Goal: Book appointment/travel/reservation

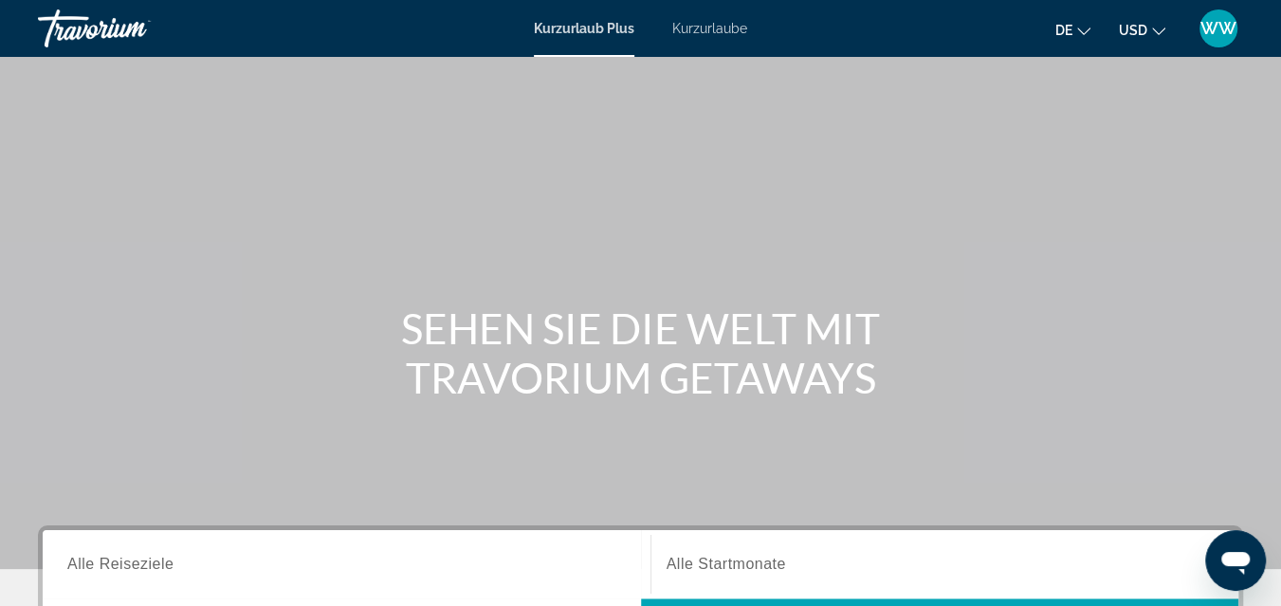
click at [724, 28] on span "Kurzurlaube" at bounding box center [709, 28] width 75 height 15
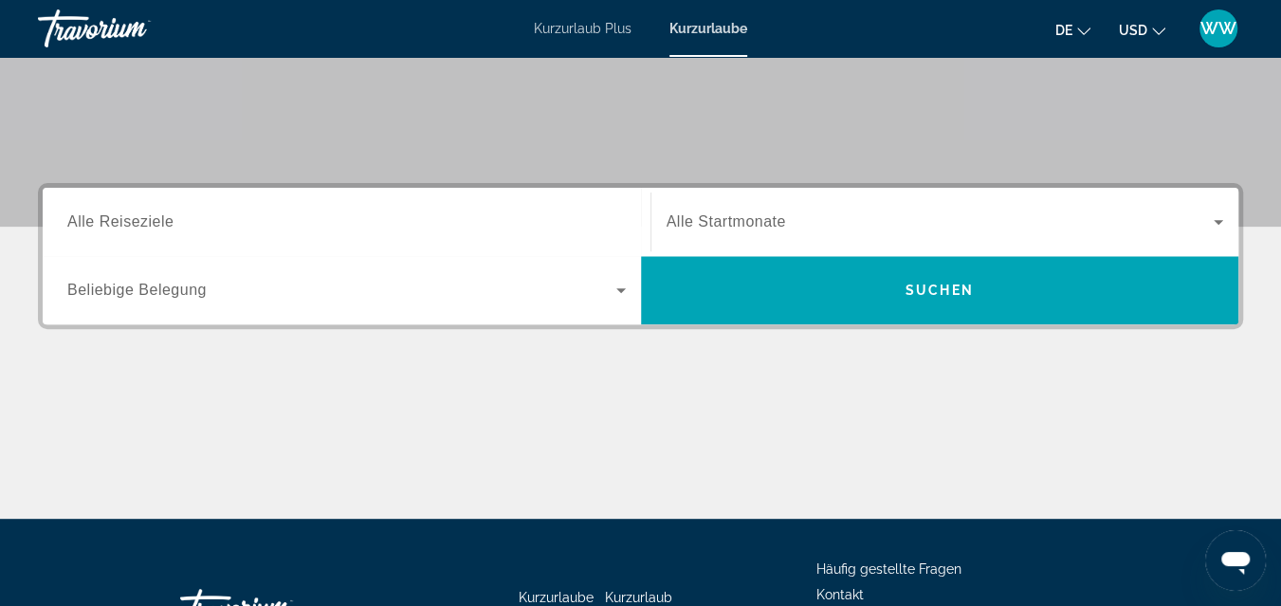
scroll to position [318, 0]
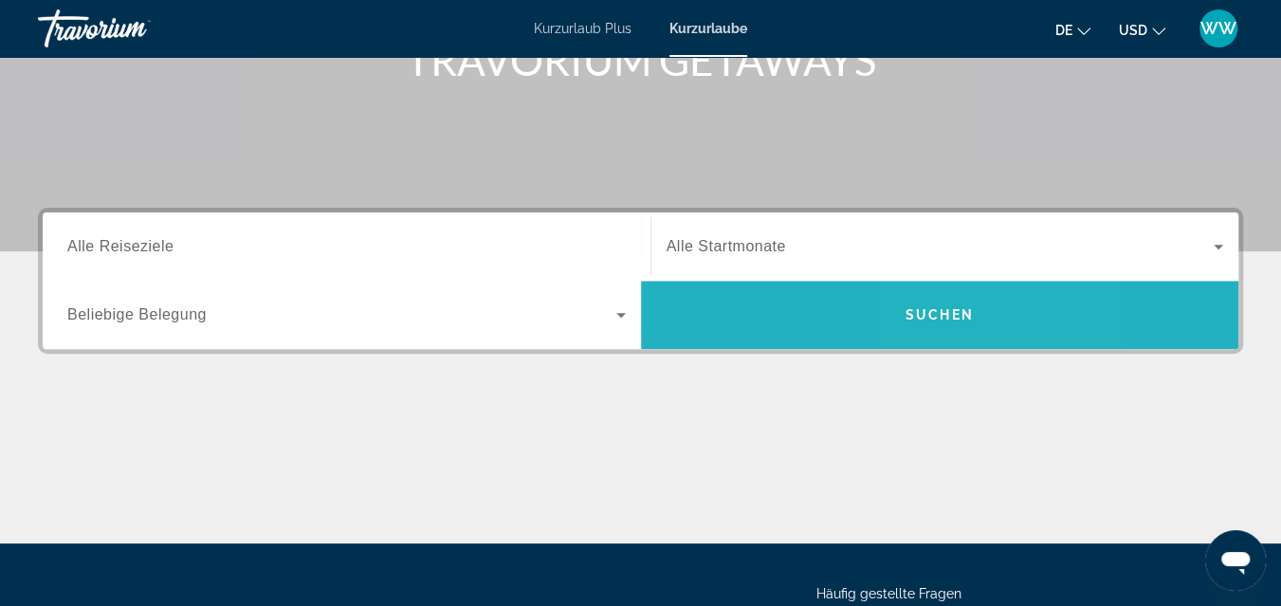
click at [941, 311] on span "Suchen" at bounding box center [940, 314] width 68 height 15
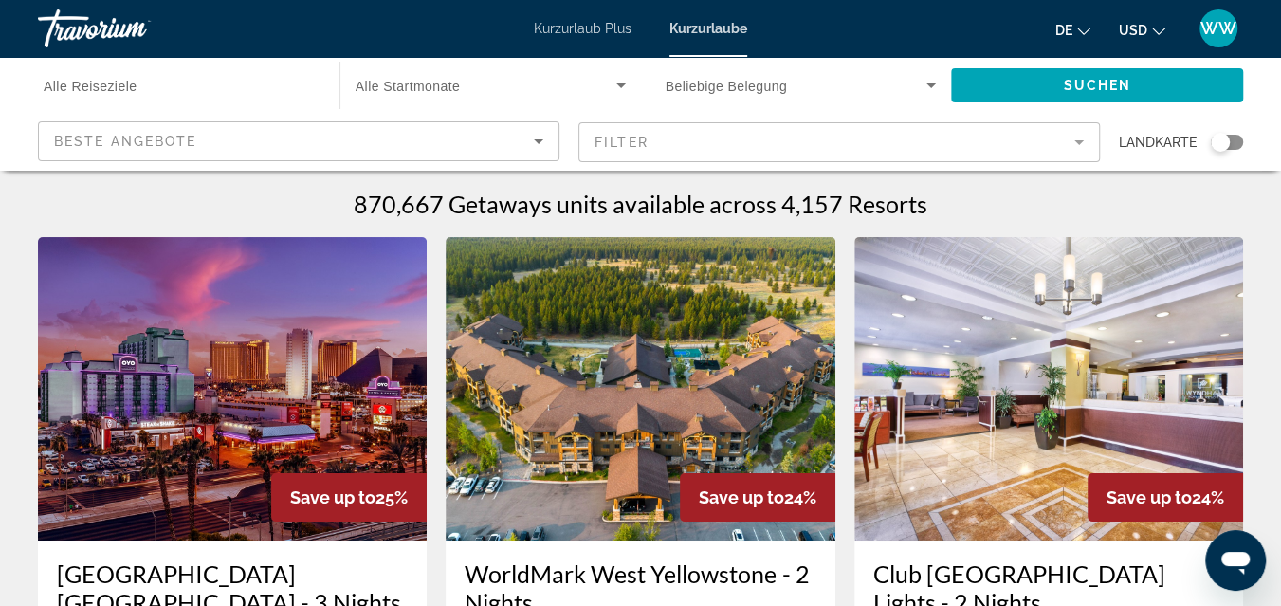
click at [120, 85] on span "Alle Reiseziele" at bounding box center [90, 86] width 93 height 15
click at [120, 85] on input "Destination Alle Reiseziele" at bounding box center [179, 86] width 271 height 23
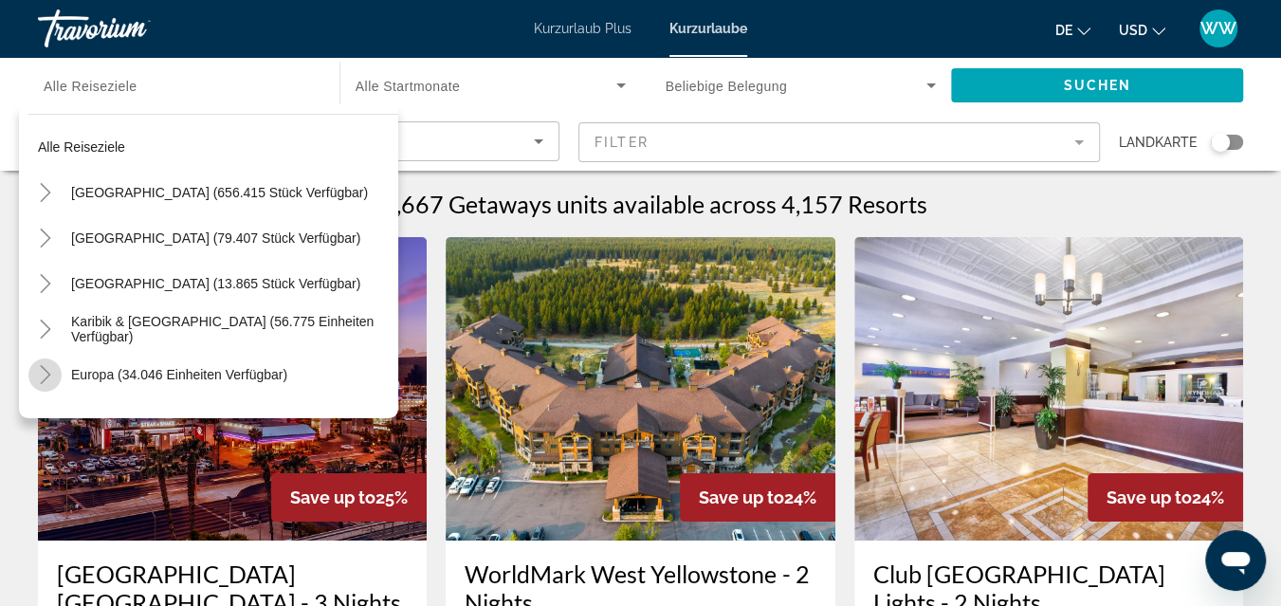
click at [47, 371] on icon "Toggle Europe (34.046 Einheiten verfügbar)" at bounding box center [45, 374] width 19 height 19
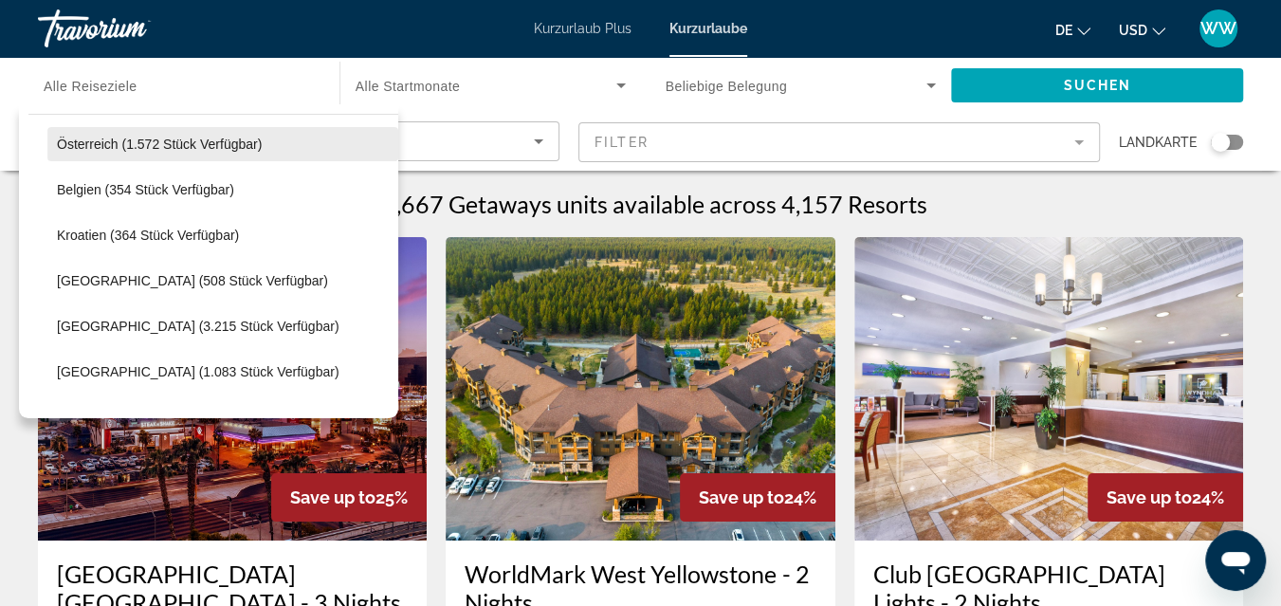
scroll to position [406, 0]
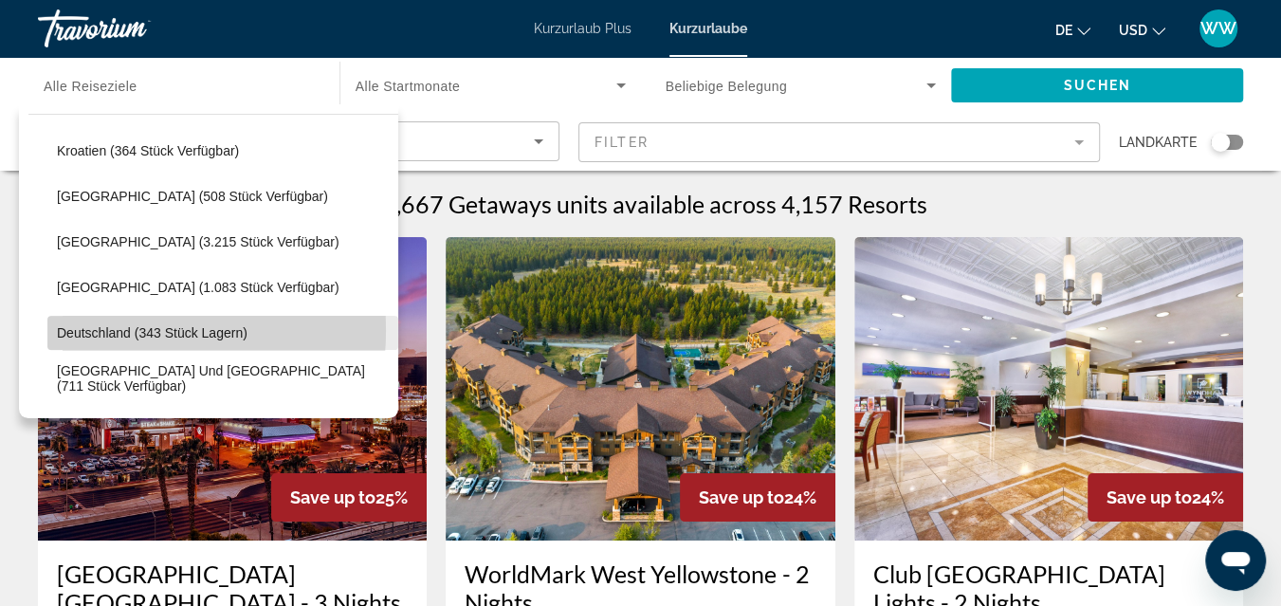
click at [103, 329] on span "Deutschland (343 Stück lagern)" at bounding box center [152, 332] width 191 height 15
type input "**********"
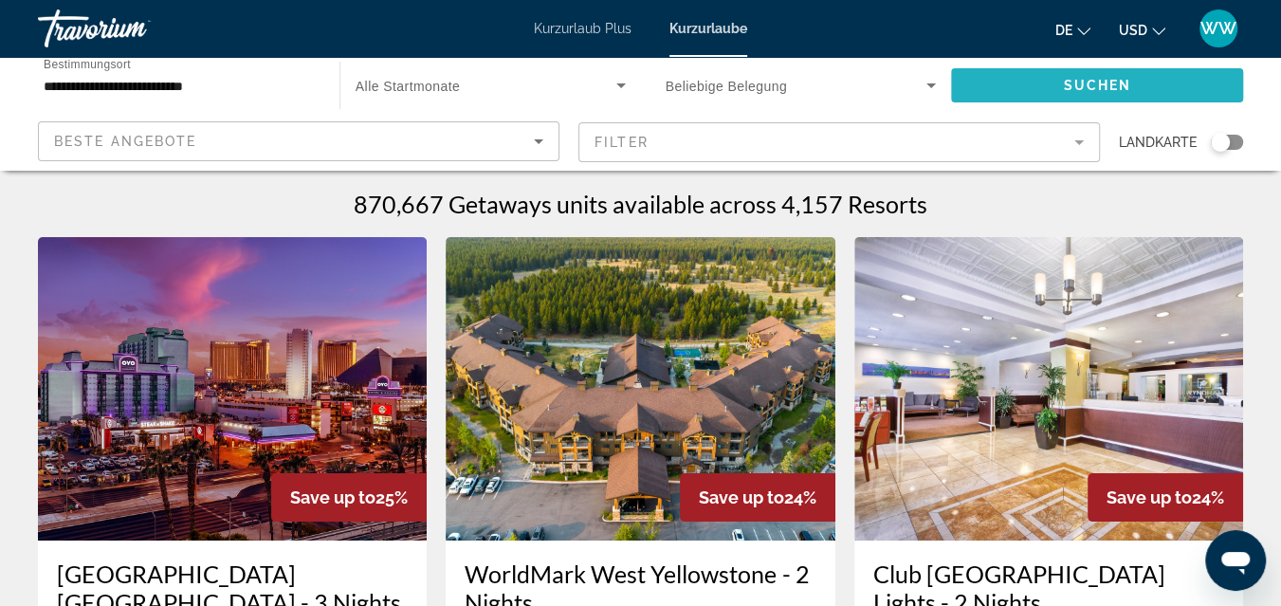
click at [1083, 84] on span "Suchen" at bounding box center [1097, 85] width 68 height 15
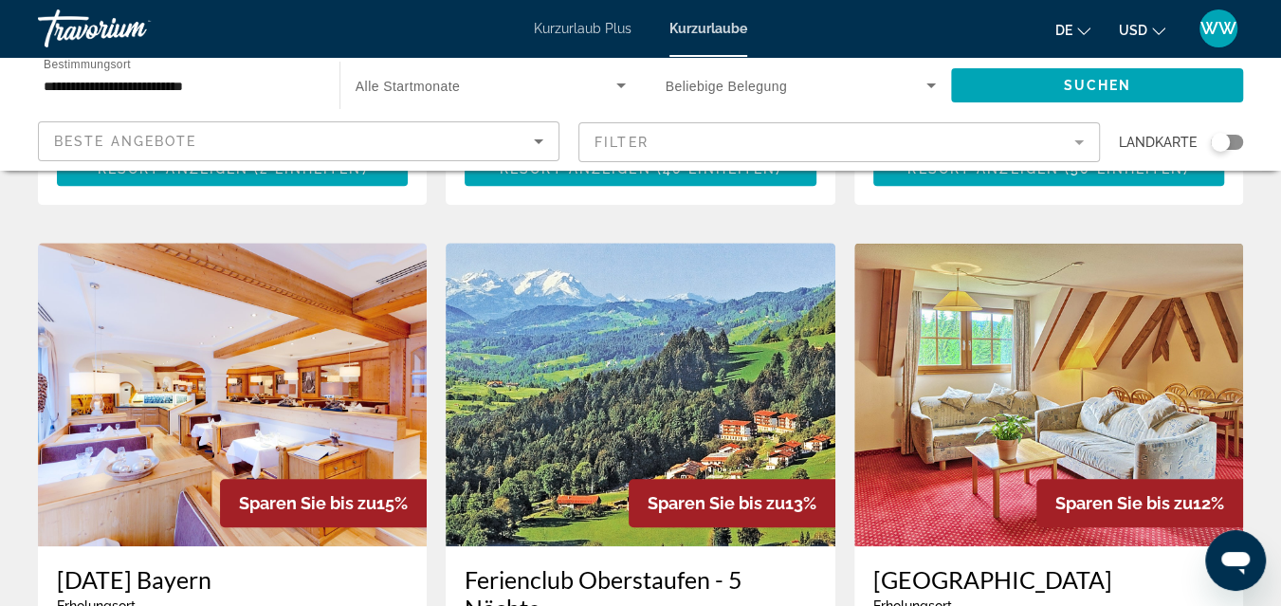
scroll to position [677, 0]
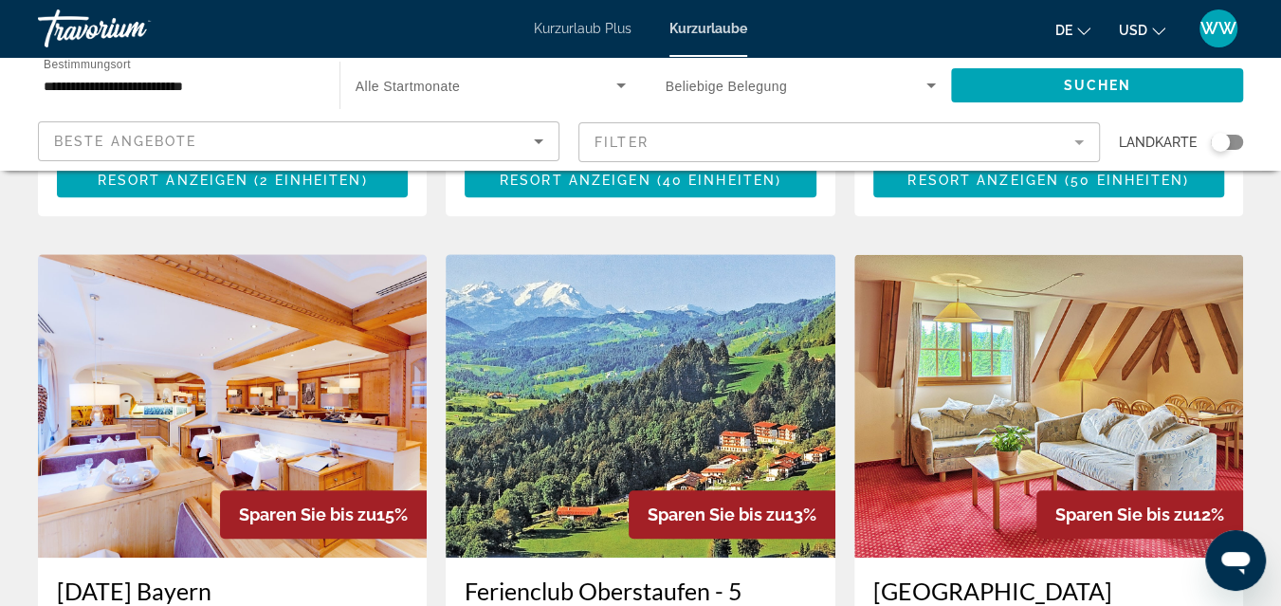
click at [248, 396] on img "Hauptinhalt" at bounding box center [232, 406] width 389 height 304
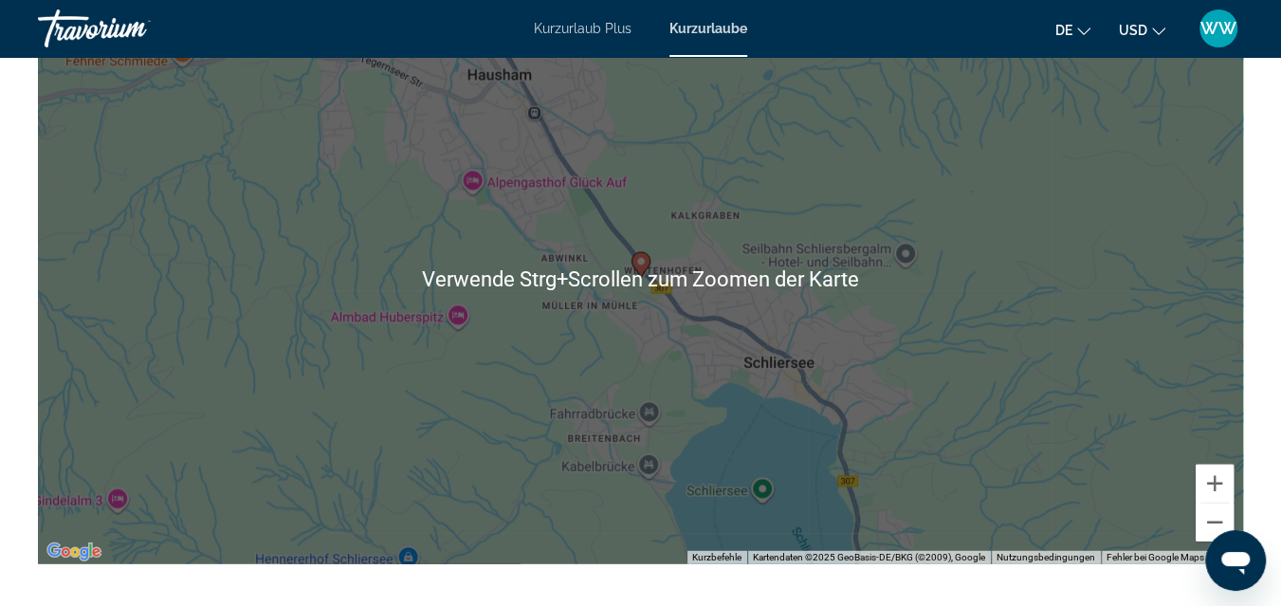
scroll to position [2964, 0]
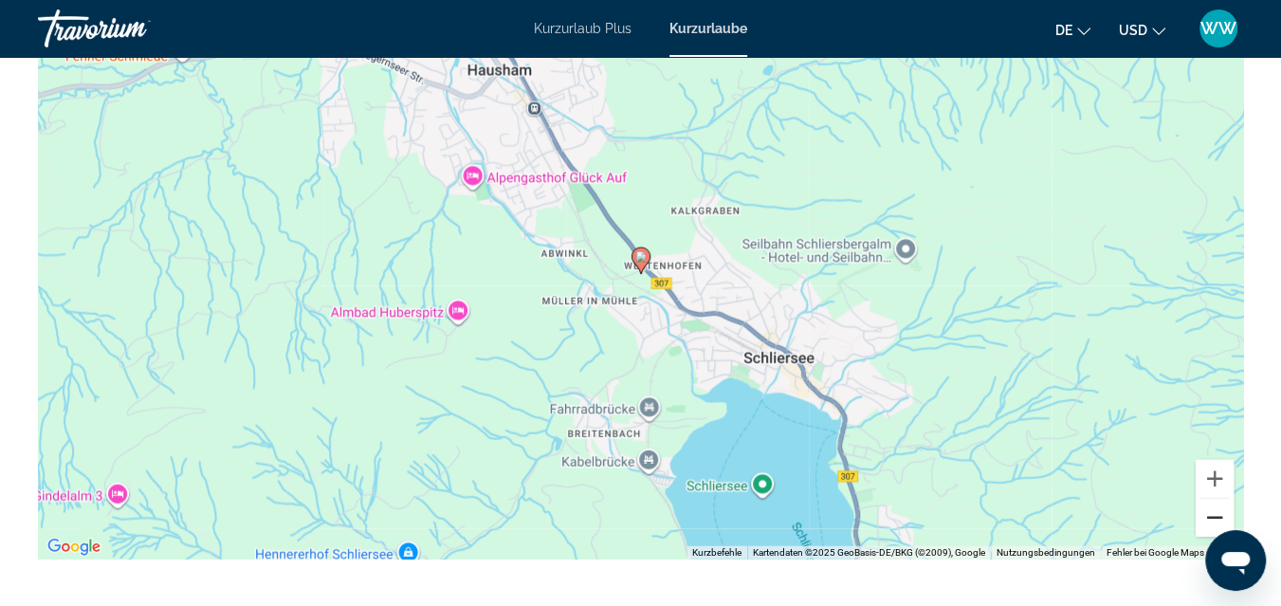
click at [1202, 537] on button "Verkleinern" at bounding box center [1215, 518] width 38 height 38
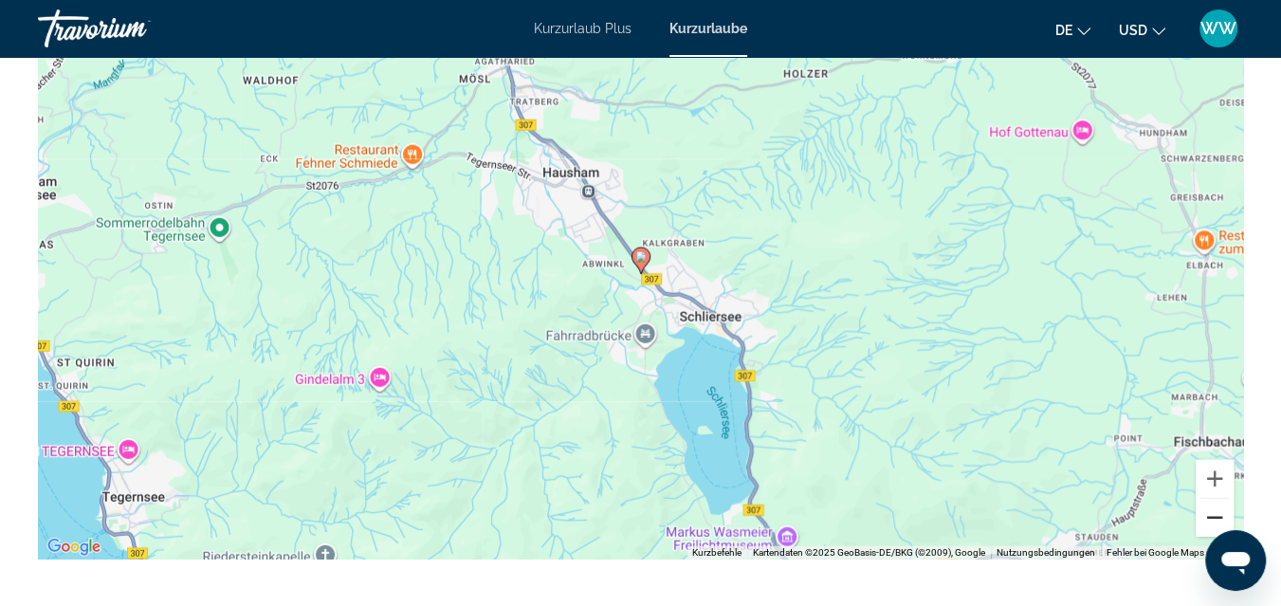
click at [1202, 537] on button "Verkleinern" at bounding box center [1215, 518] width 38 height 38
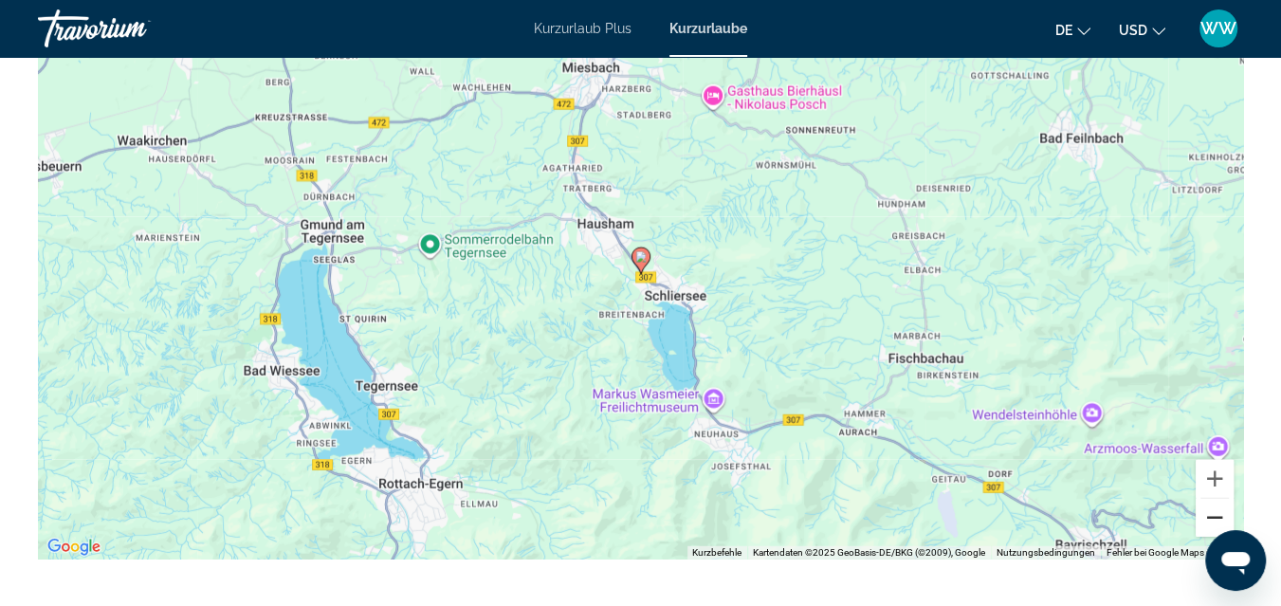
click at [1202, 537] on button "Verkleinern" at bounding box center [1215, 518] width 38 height 38
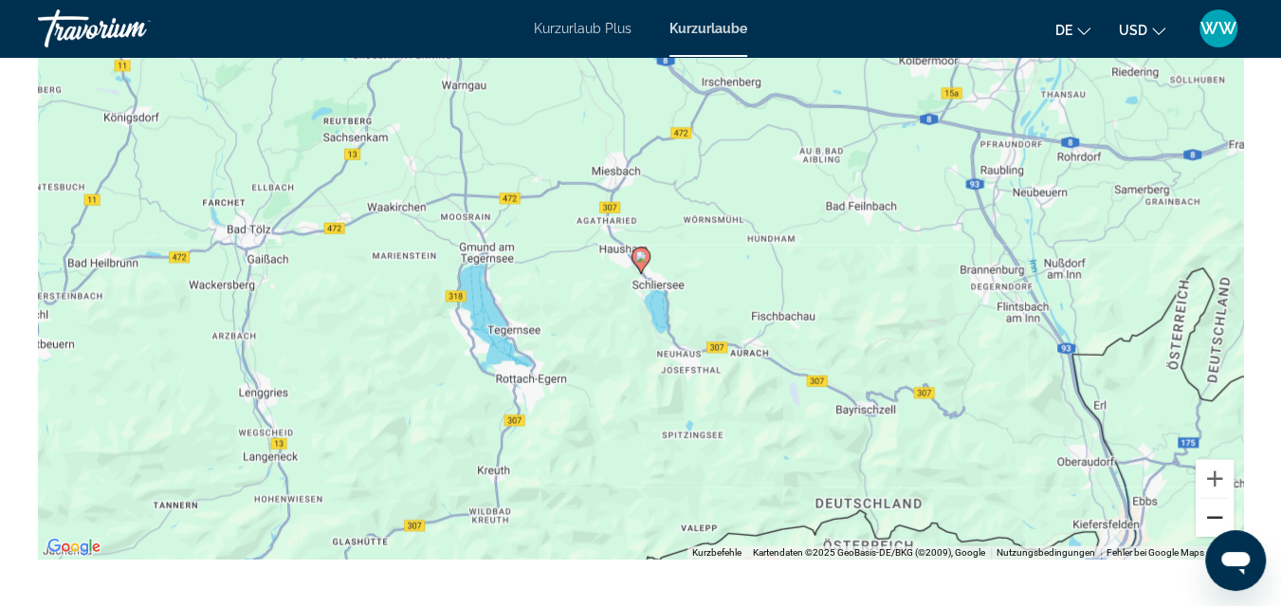
click at [1202, 537] on button "Verkleinern" at bounding box center [1215, 518] width 38 height 38
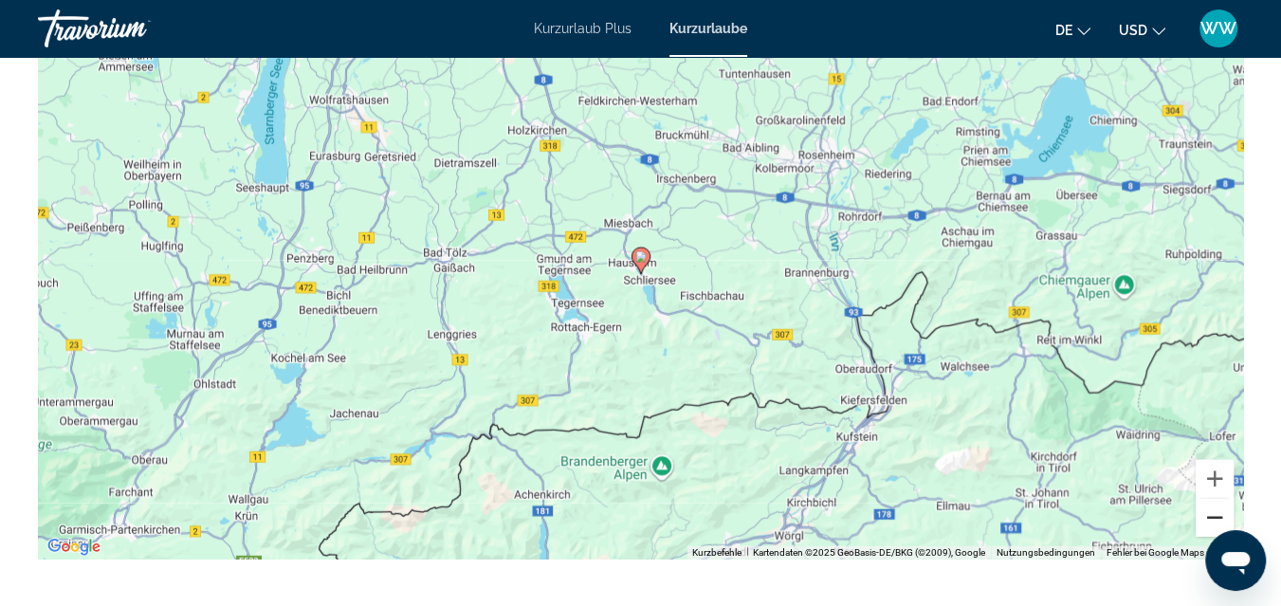
click at [1202, 537] on button "Verkleinern" at bounding box center [1215, 518] width 38 height 38
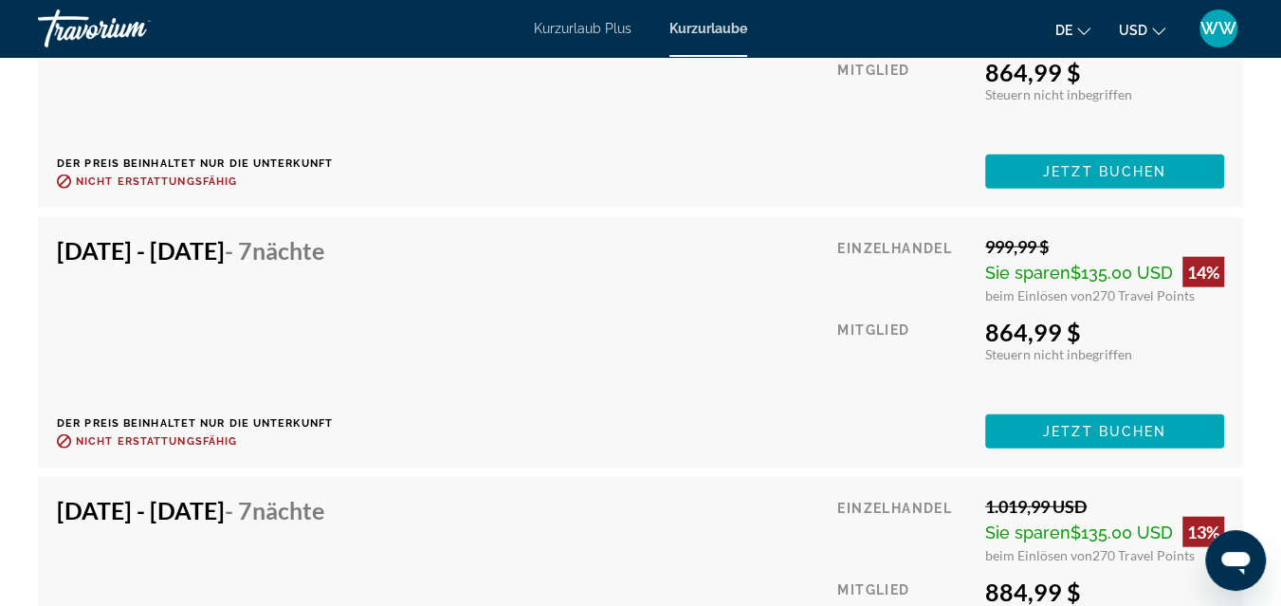
scroll to position [7198, 0]
